Goal: Information Seeking & Learning: Learn about a topic

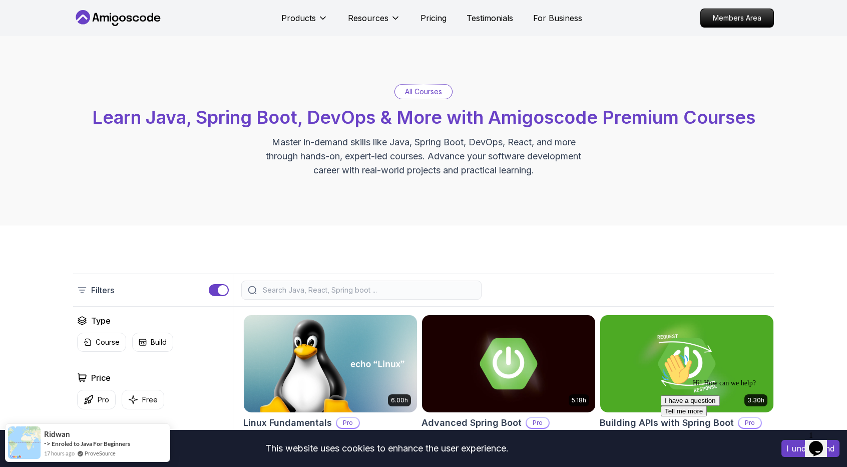
click at [334, 293] on input "search" at bounding box center [368, 290] width 214 height 10
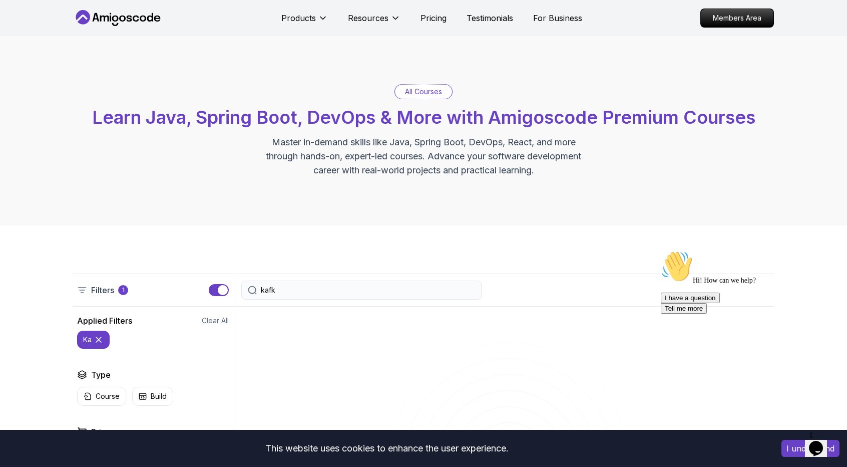
type input "[PERSON_NAME]"
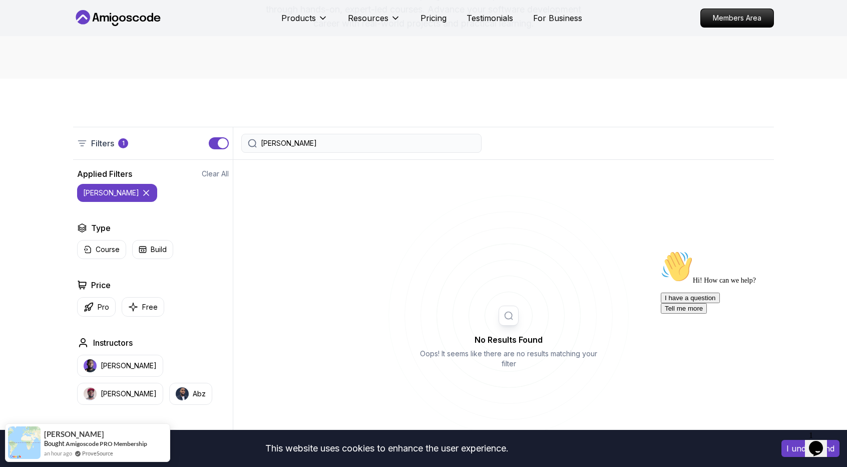
scroll to position [50, 0]
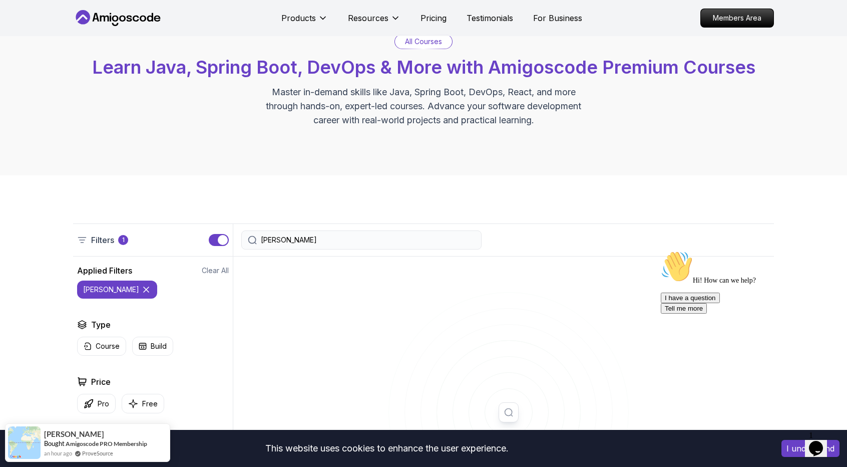
drag, startPoint x: 306, startPoint y: 241, endPoint x: 178, endPoint y: 226, distance: 129.1
click at [178, 226] on div "Filters 1 [PERSON_NAME]" at bounding box center [423, 239] width 701 height 33
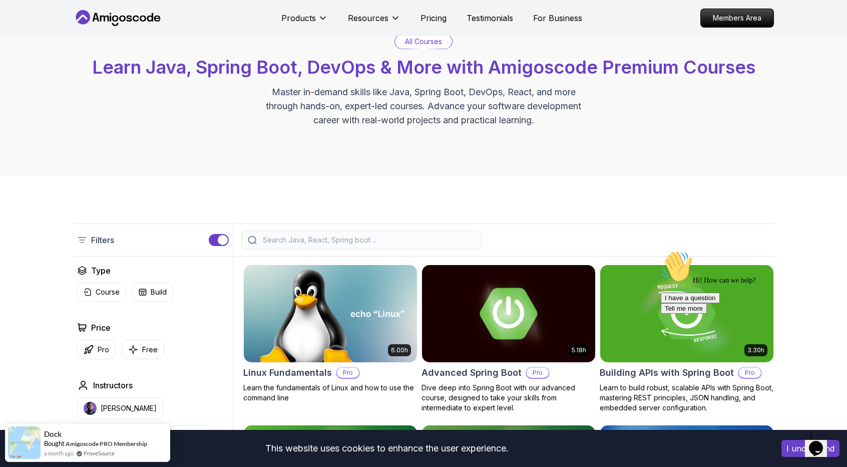
scroll to position [150, 0]
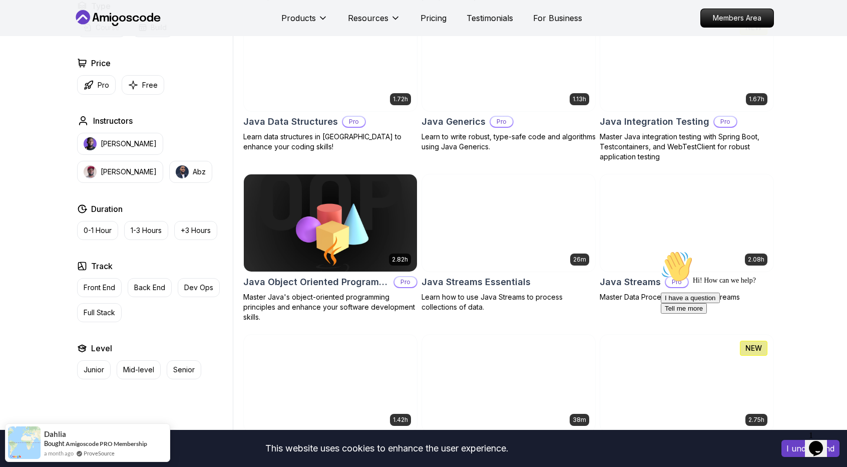
scroll to position [1302, 0]
